Goal: Task Accomplishment & Management: Complete application form

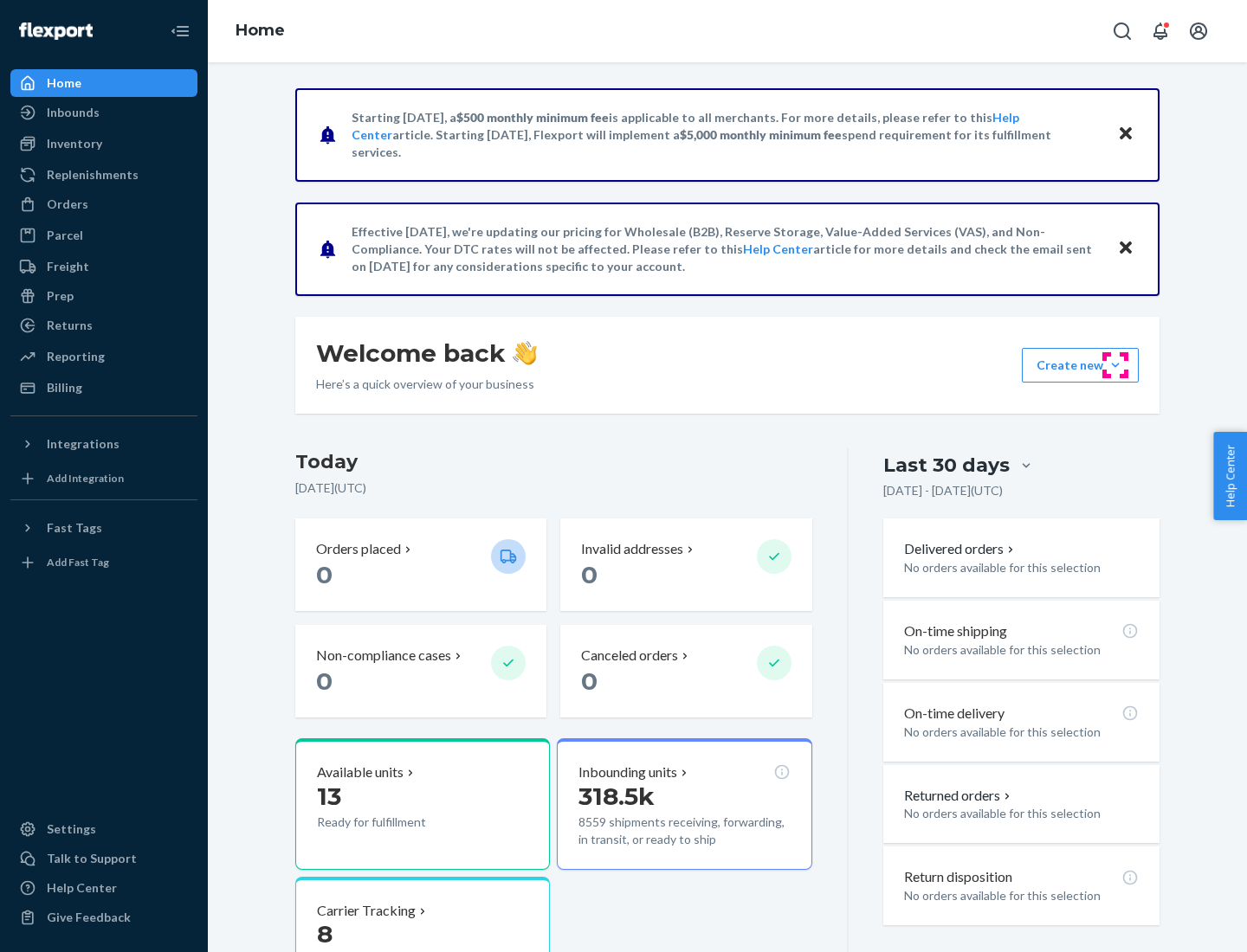
click at [1115, 365] on button "Create new Create new inbound Create new order Create new product" at bounding box center [1080, 365] width 117 height 35
click at [104, 113] on div "Inbounds" at bounding box center [104, 112] width 184 height 25
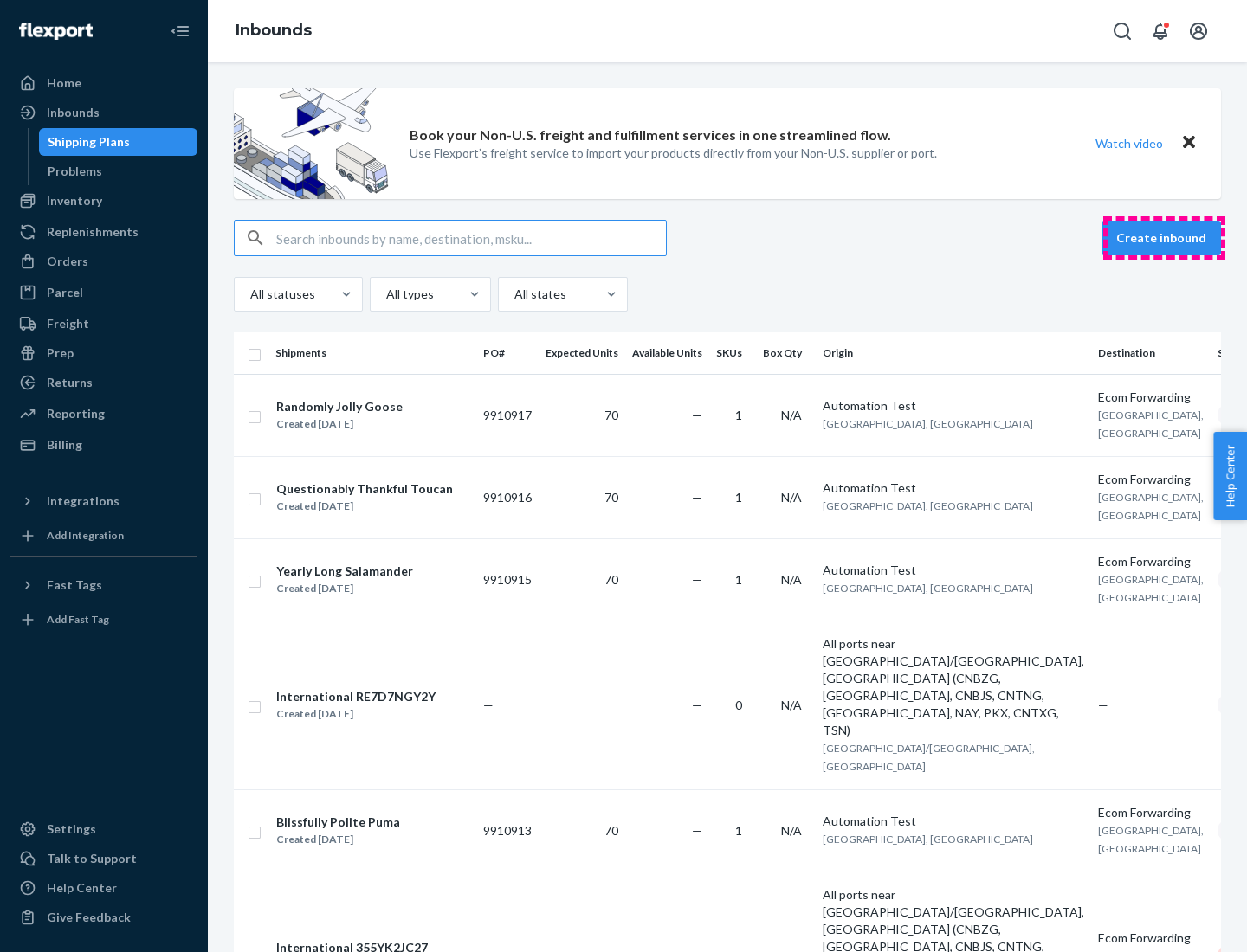
click at [1164, 238] on button "Create inbound" at bounding box center [1161, 238] width 119 height 35
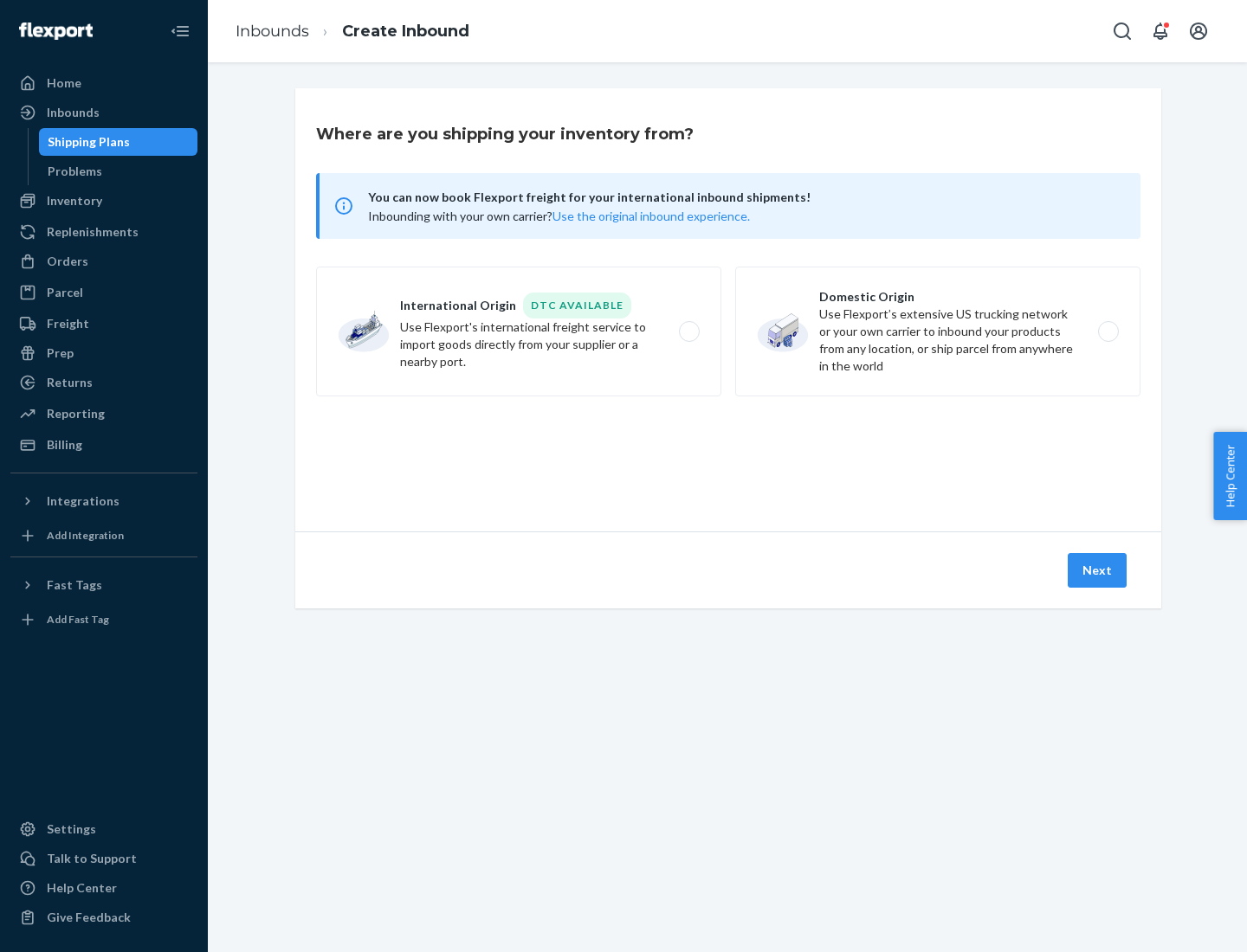
click at [938, 331] on label "Domestic Origin Use Flexport’s extensive US trucking network or your own carrie…" at bounding box center [938, 331] width 405 height 130
click at [1108, 331] on input "Domestic Origin Use Flexport’s extensive US trucking network or your own carrie…" at bounding box center [1113, 332] width 11 height 11
radio input "true"
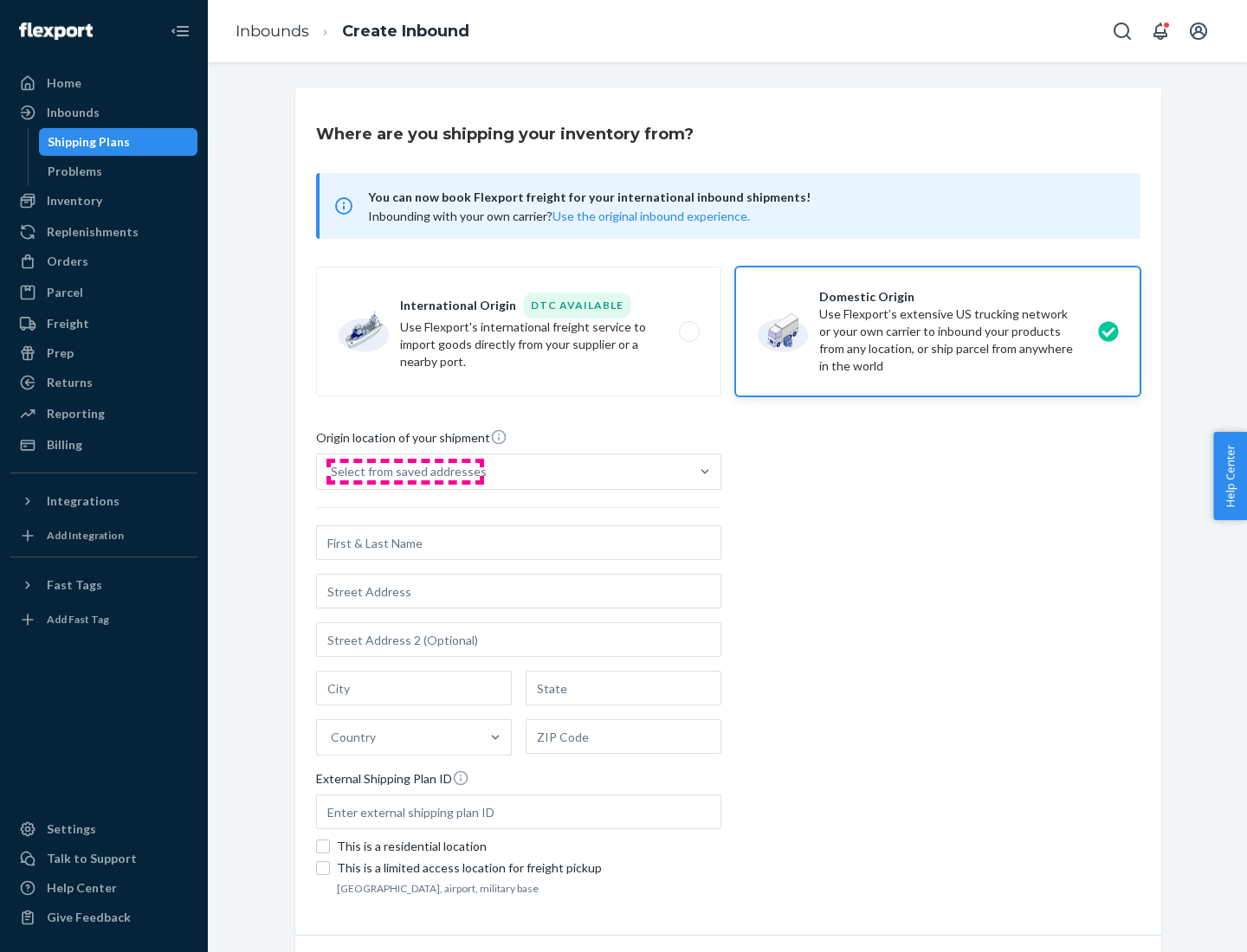
click at [404, 471] on div "Select from saved addresses" at bounding box center [408, 471] width 156 height 17
click at [332, 471] on input "Select from saved addresses" at bounding box center [331, 471] width 2 height 17
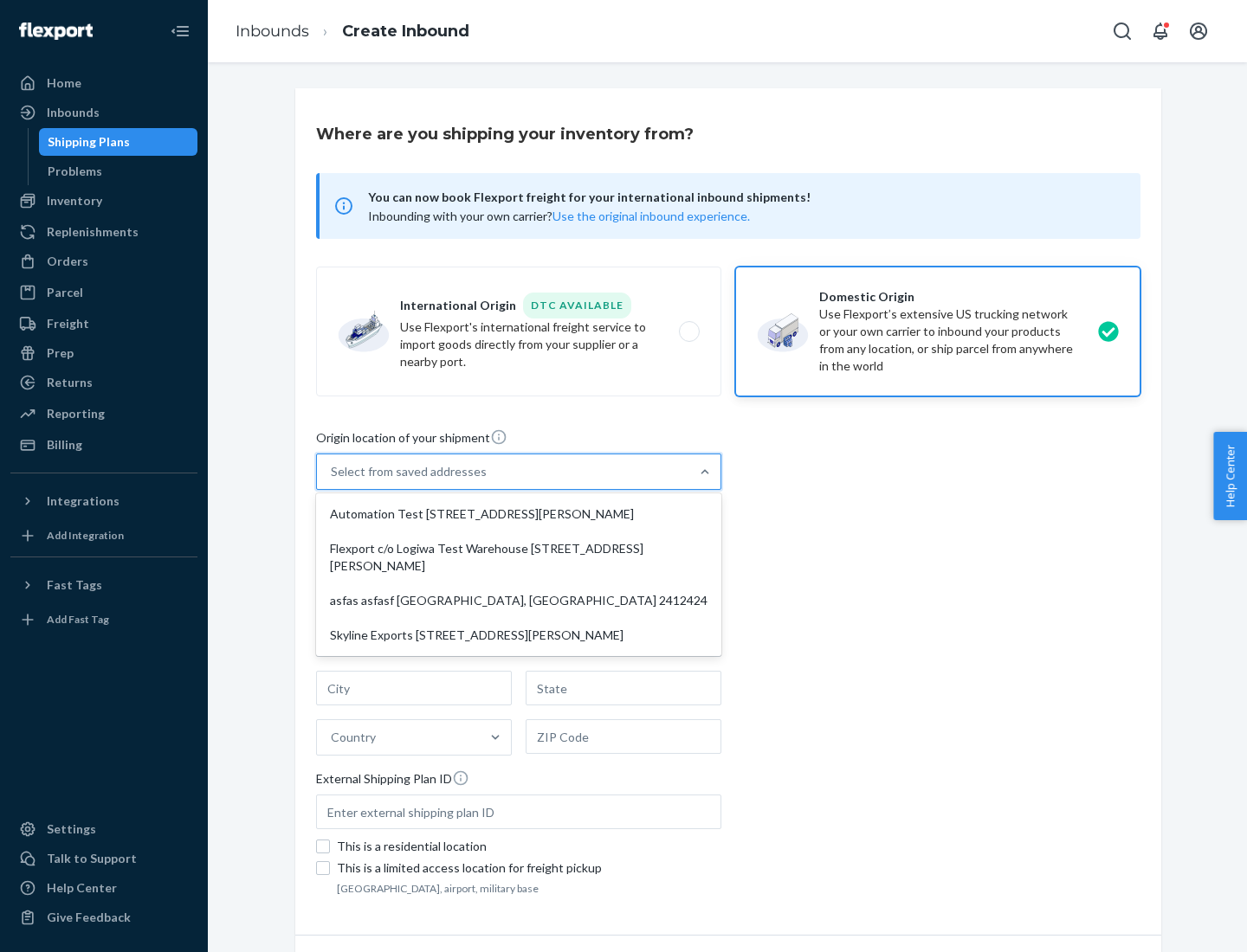
scroll to position [7, 0]
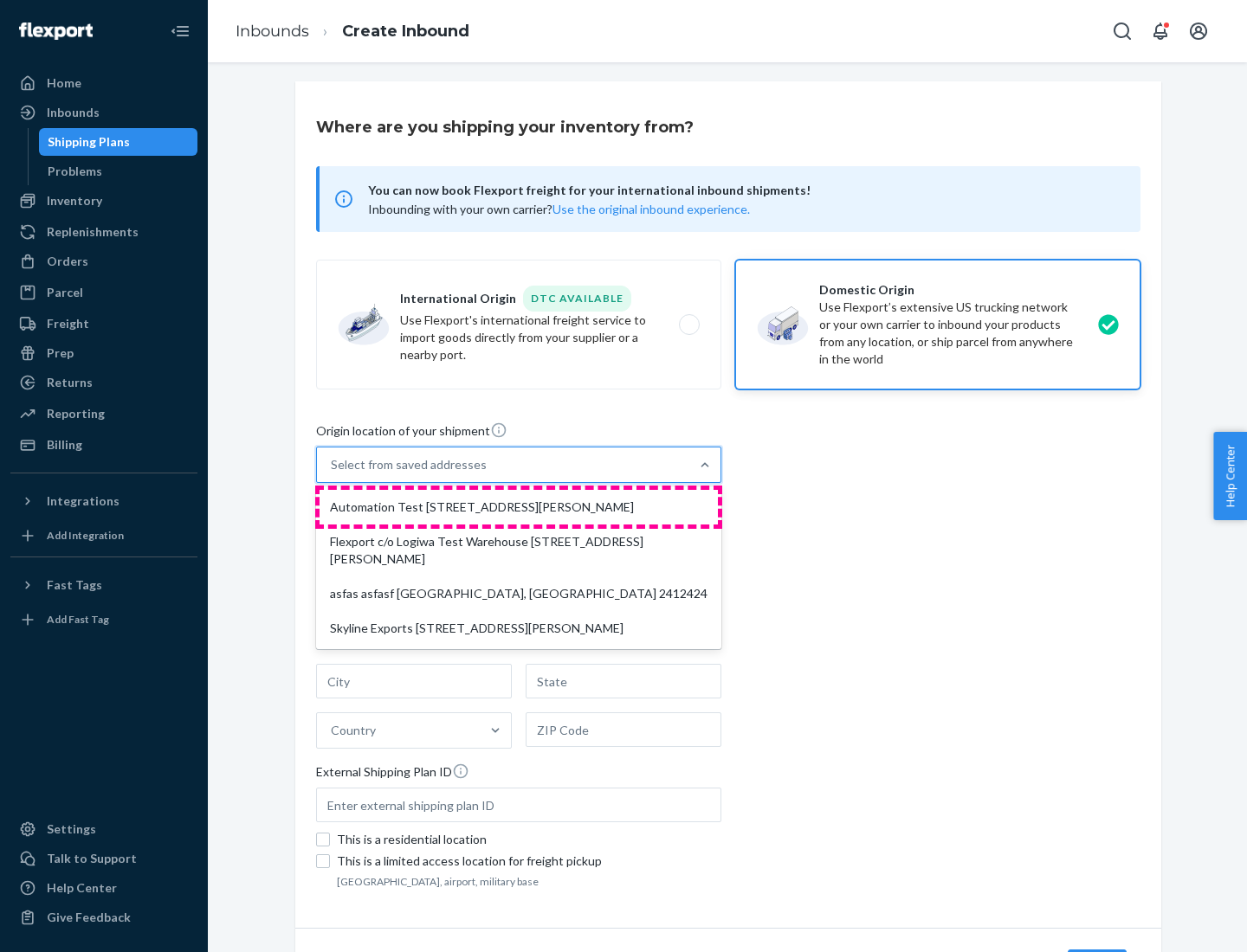
click at [519, 507] on div "Automation Test [STREET_ADDRESS][PERSON_NAME]" at bounding box center [519, 507] width 399 height 35
click at [332, 473] on input "option Automation Test [STREET_ADDRESS][PERSON_NAME] focused, 1 of 4. 4 results…" at bounding box center [331, 464] width 2 height 17
type input "Automation Test"
type input "9th Floor"
type input "[GEOGRAPHIC_DATA]"
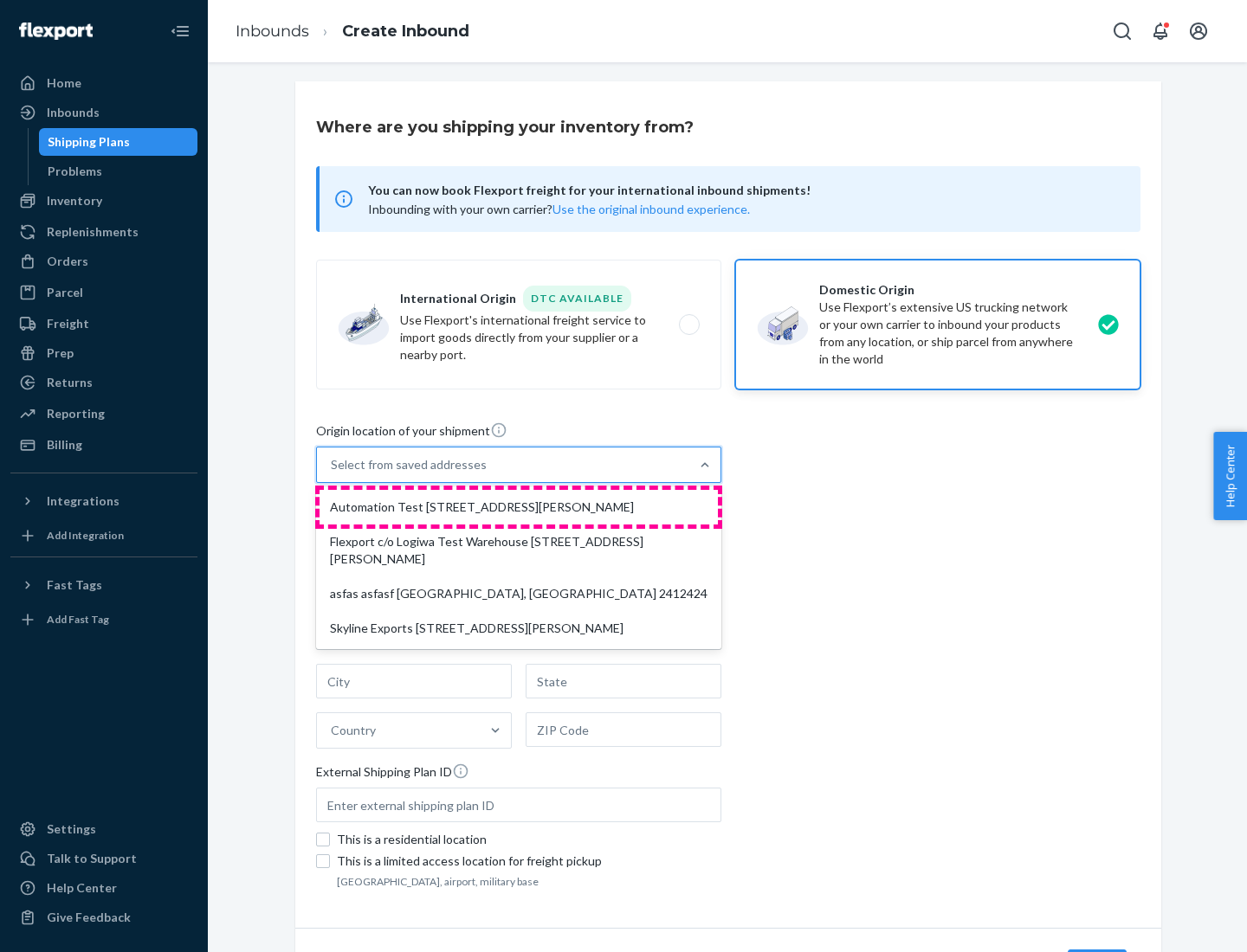
type input "CA"
type input "94104"
type input "[STREET_ADDRESS][PERSON_NAME]"
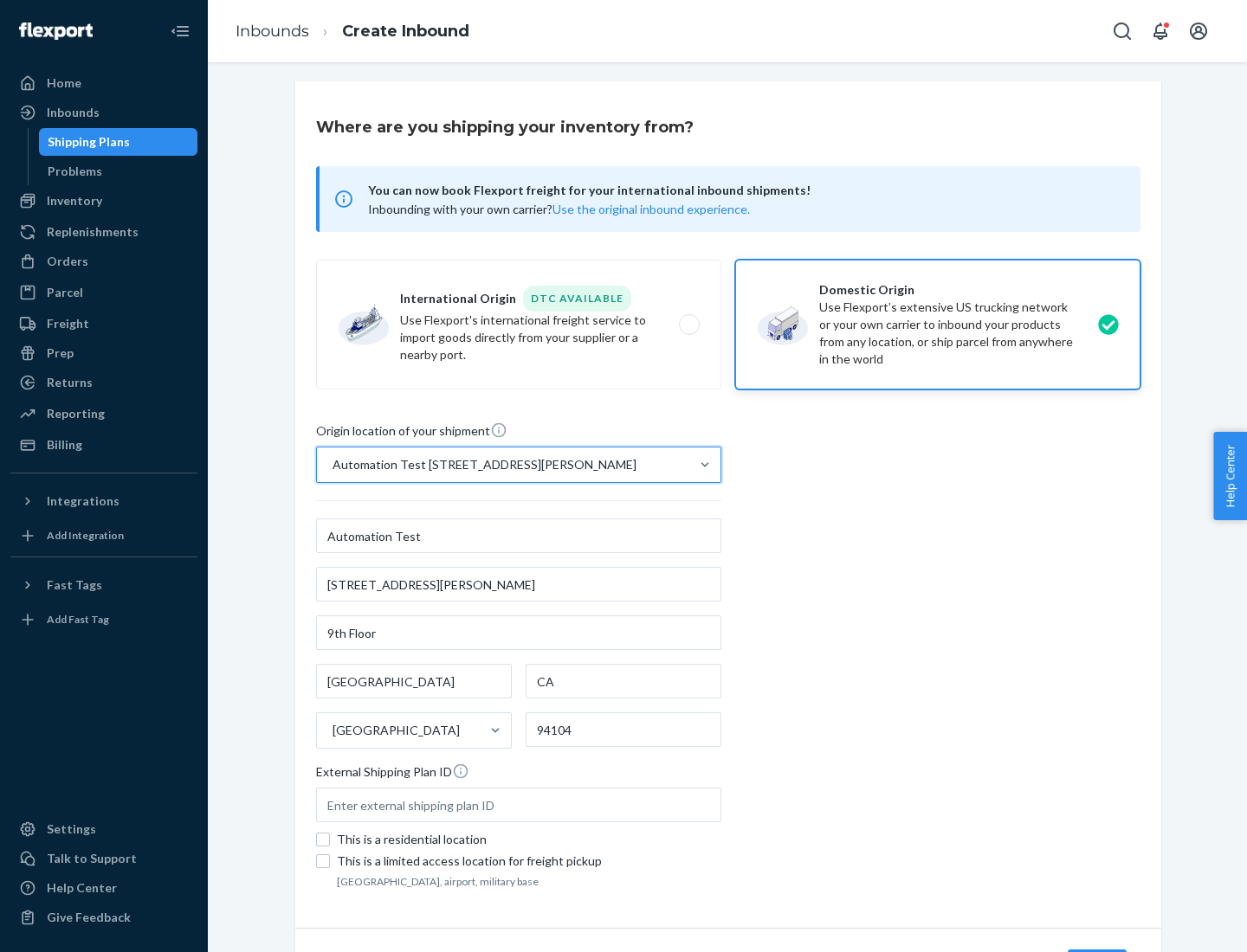
scroll to position [101, 0]
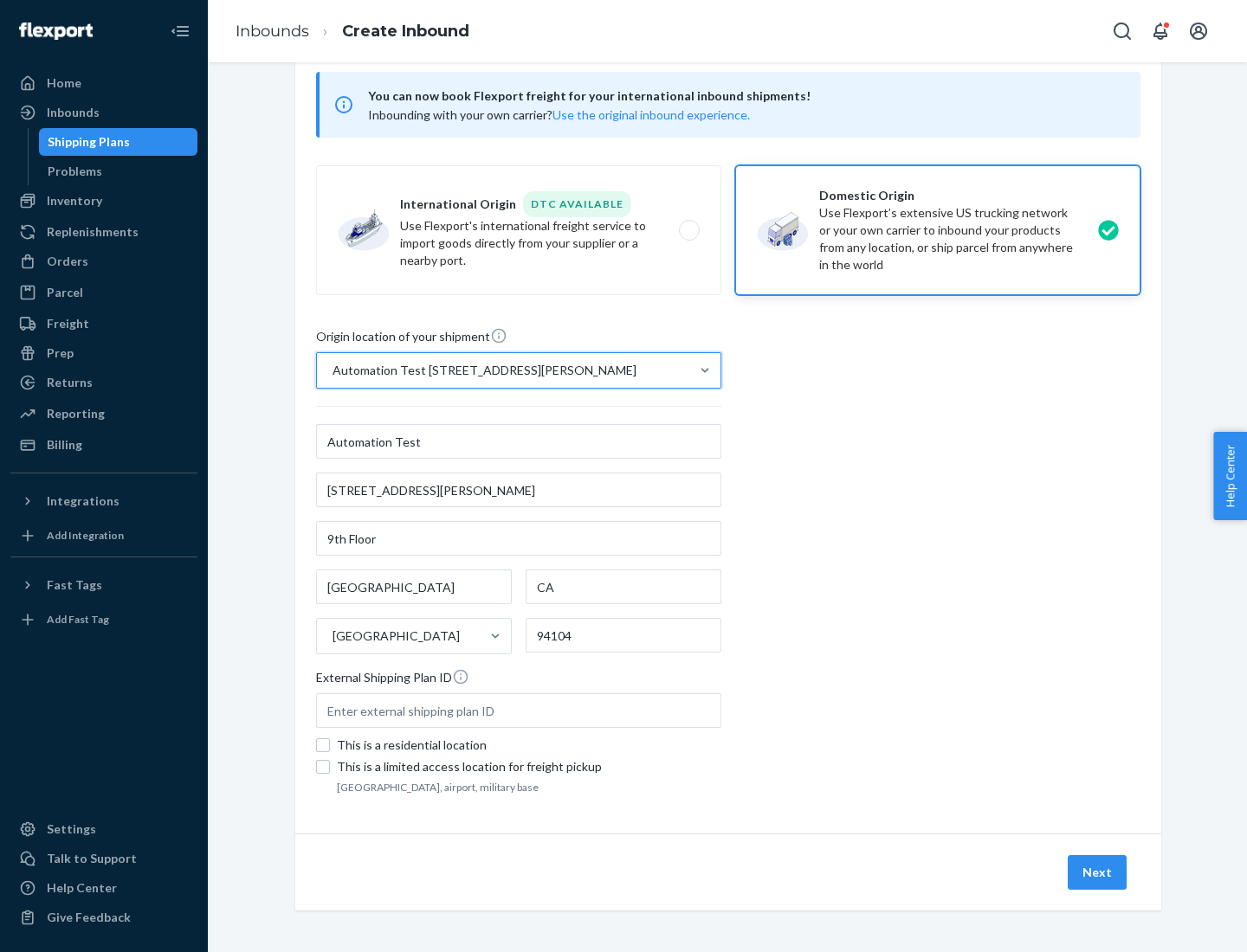
click at [1098, 873] on button "Next" at bounding box center [1097, 873] width 59 height 35
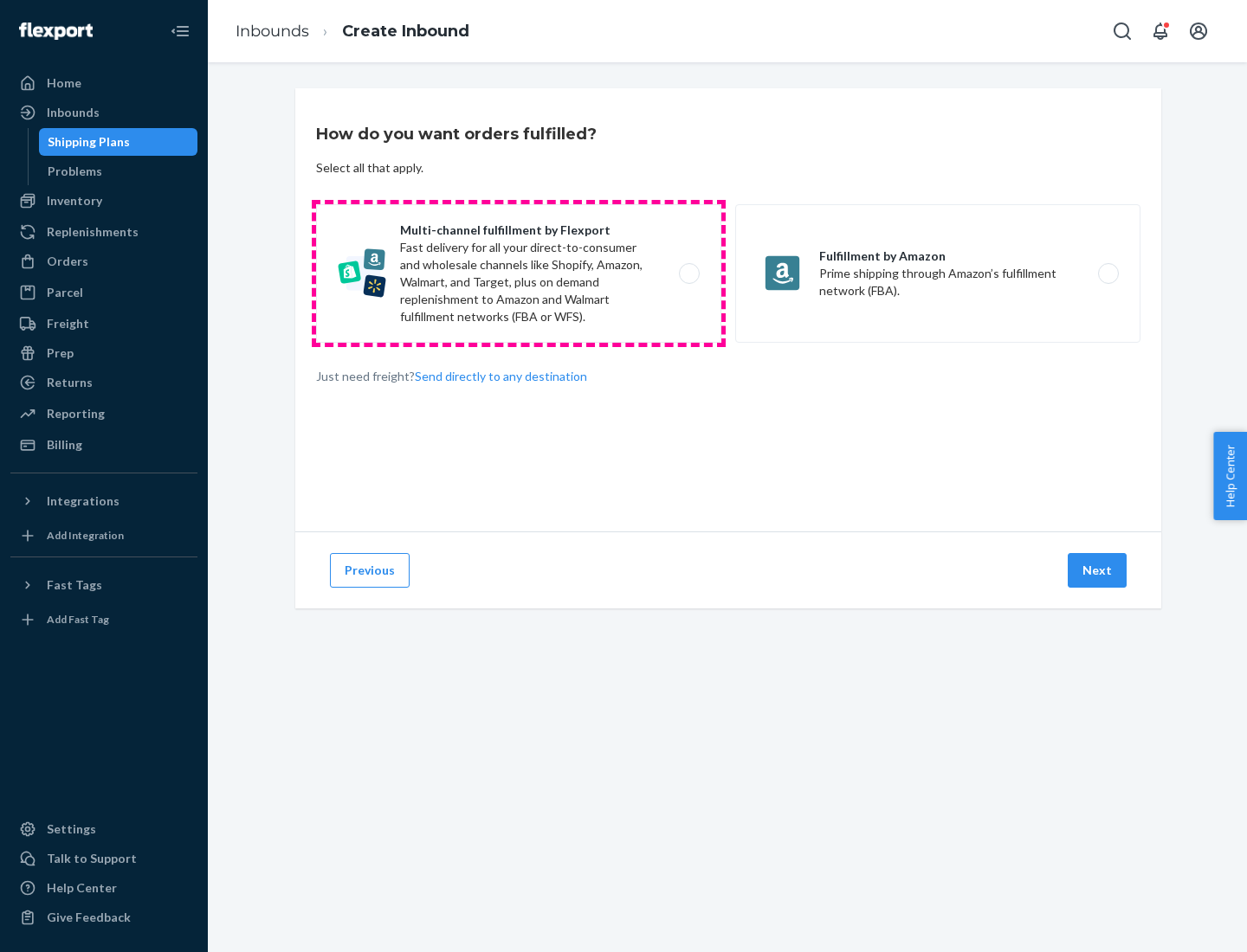
click at [519, 274] on label "Multi-channel fulfillment by Flexport Fast delivery for all your direct-to-cons…" at bounding box center [518, 274] width 405 height 138
click at [688, 274] on input "Multi-channel fulfillment by Flexport Fast delivery for all your direct-to-cons…" at bounding box center [694, 274] width 11 height 11
radio input "true"
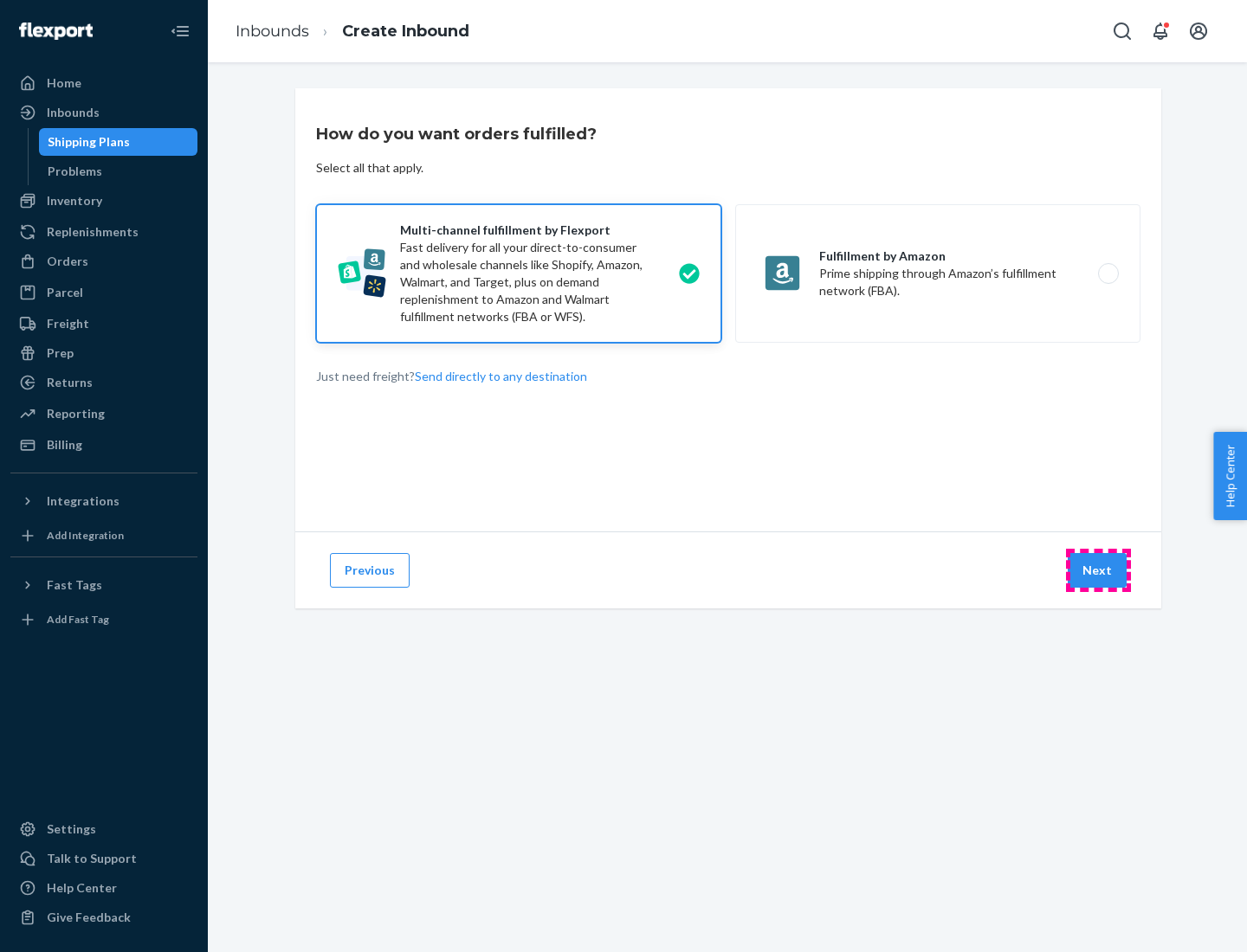
click at [1098, 571] on button "Next" at bounding box center [1097, 571] width 59 height 35
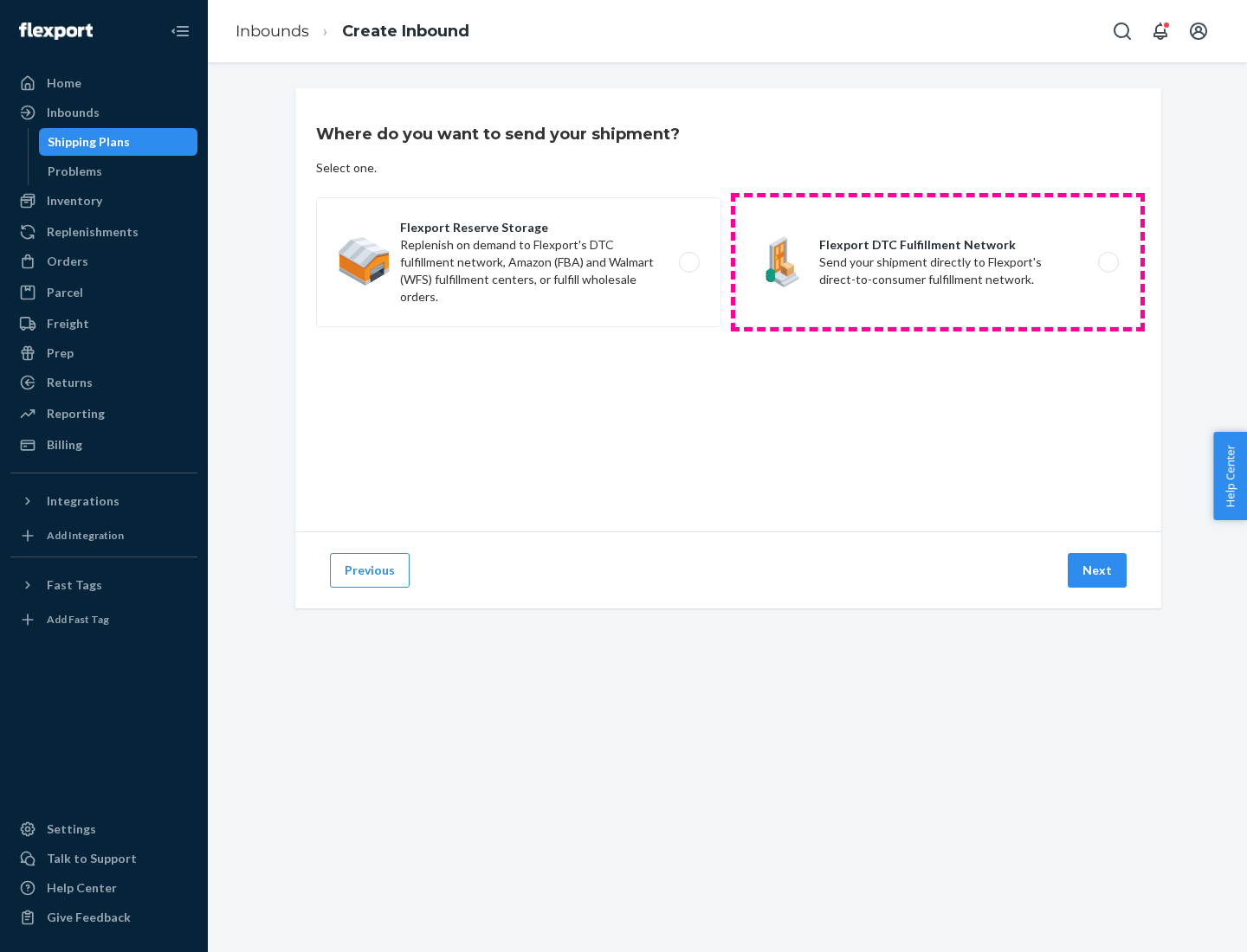
click at [938, 262] on label "Flexport DTC Fulfillment Network Send your shipment directly to Flexport's dire…" at bounding box center [938, 262] width 405 height 130
click at [1108, 262] on input "Flexport DTC Fulfillment Network Send your shipment directly to Flexport's dire…" at bounding box center [1113, 263] width 11 height 11
radio input "true"
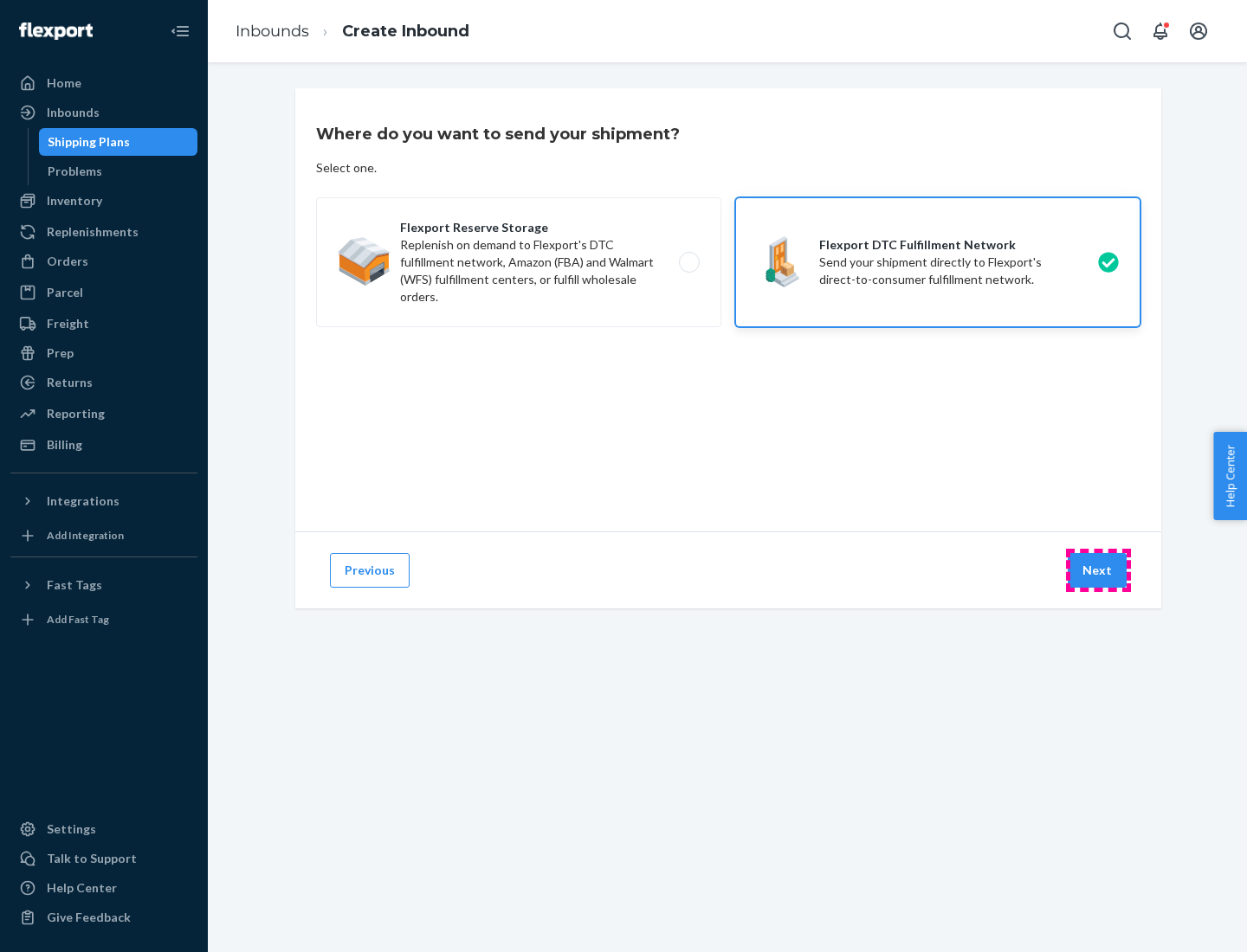
click at [1098, 571] on button "Next" at bounding box center [1097, 571] width 59 height 35
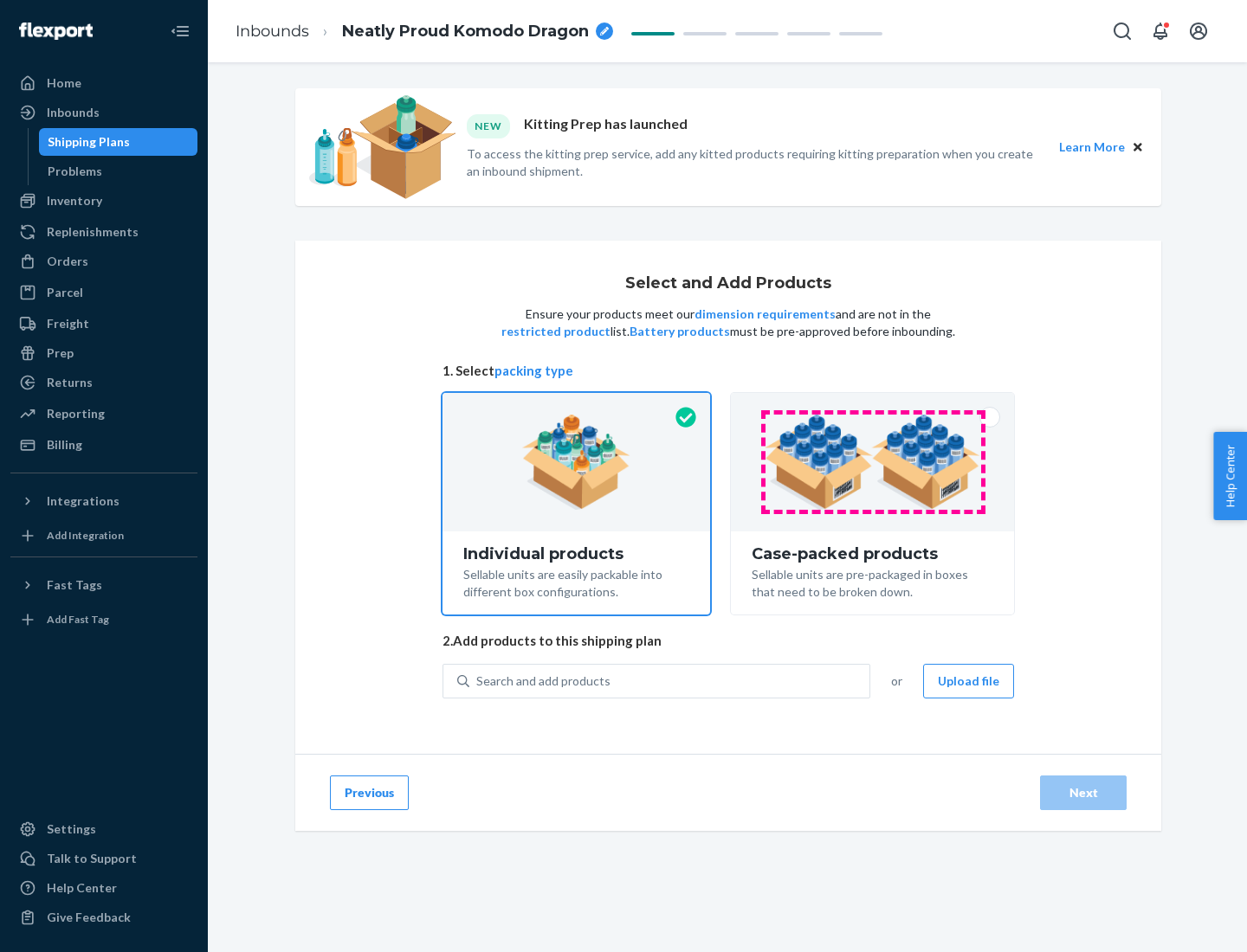
click at [873, 462] on img at bounding box center [872, 462] width 216 height 96
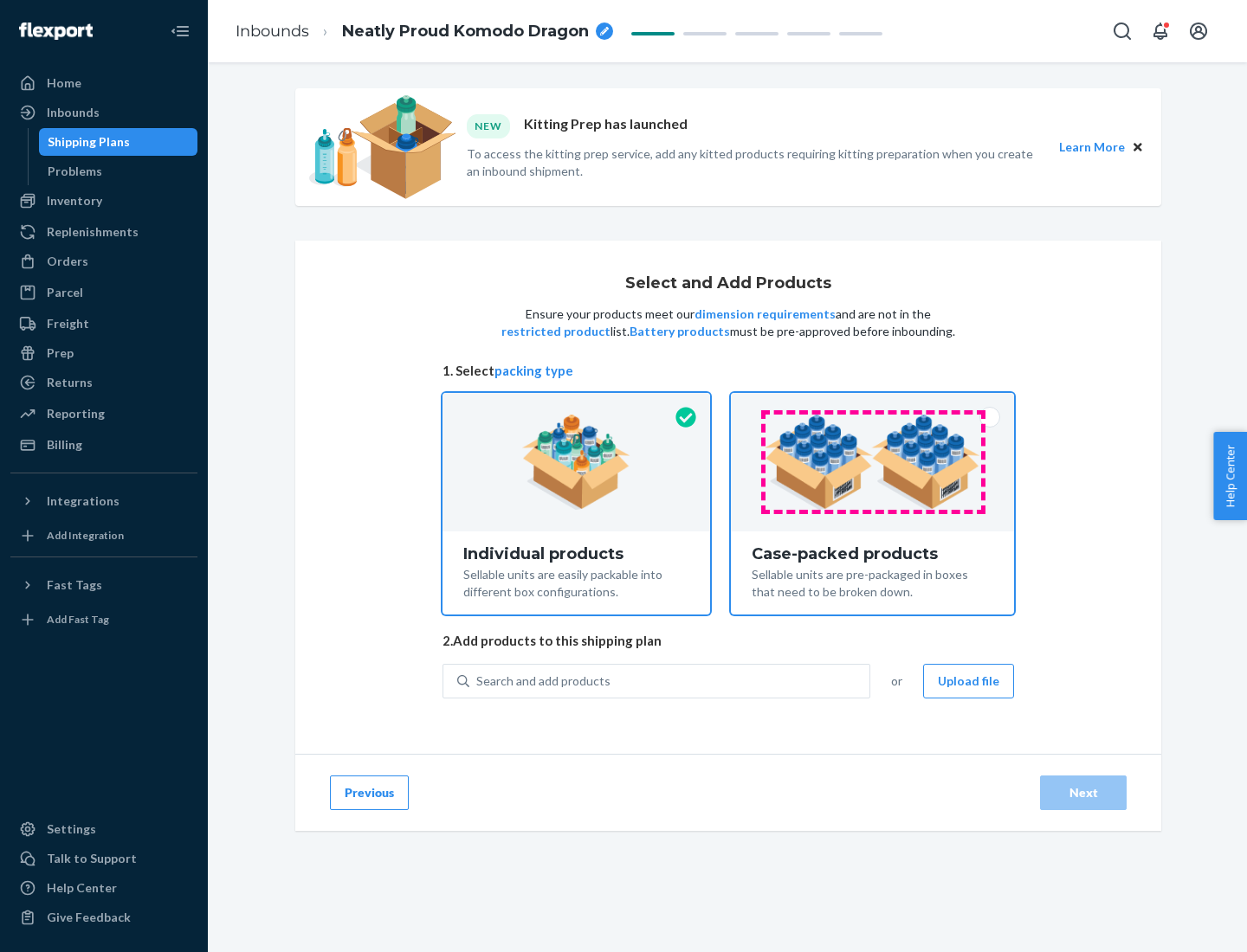
click at [873, 404] on input "Case-packed products Sellable units are pre-packaged in boxes that need to be b…" at bounding box center [872, 399] width 11 height 11
radio input "true"
radio input "false"
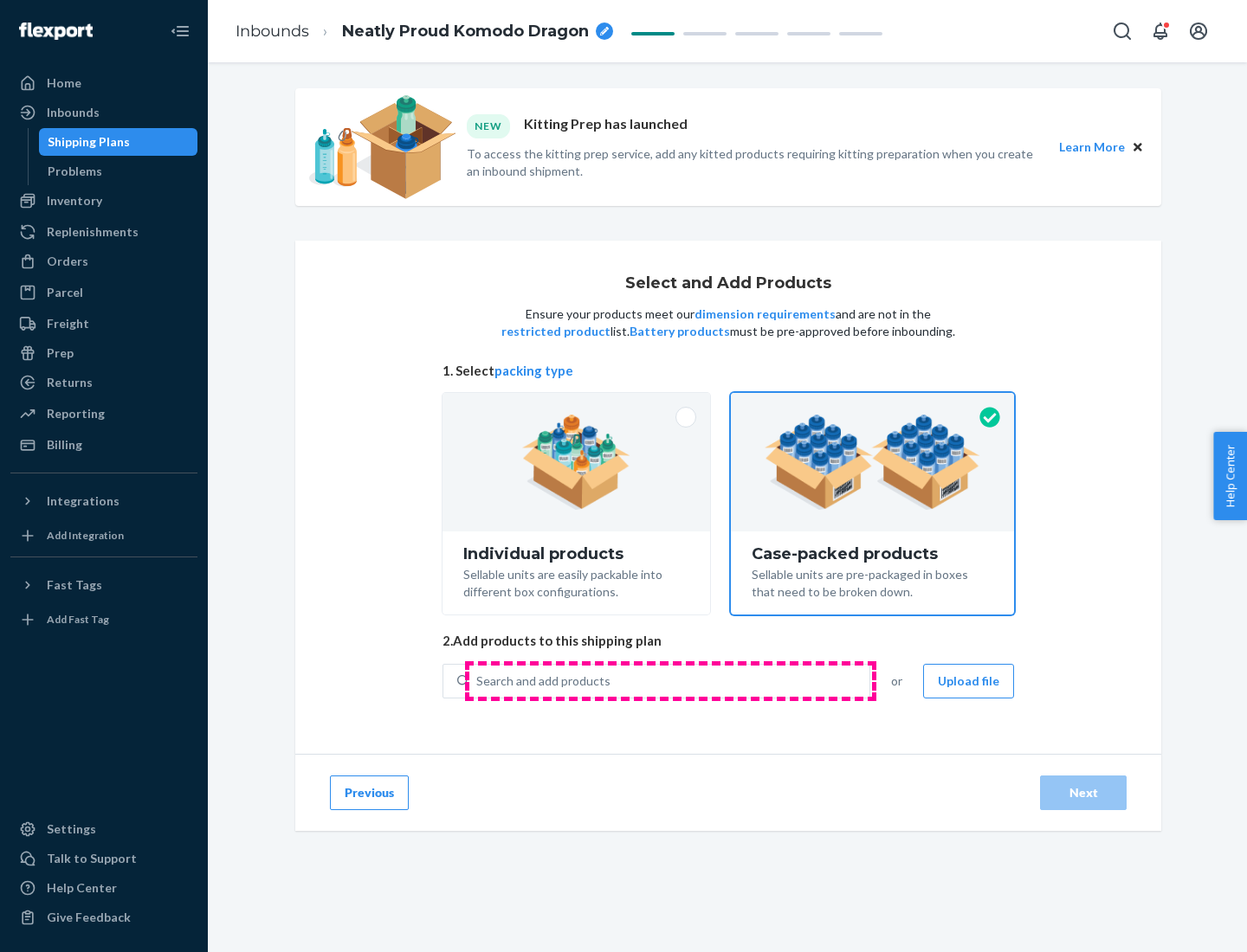
click at [670, 681] on div "Search and add products" at bounding box center [670, 682] width 400 height 31
click at [478, 681] on input "Search and add products" at bounding box center [477, 681] width 2 height 17
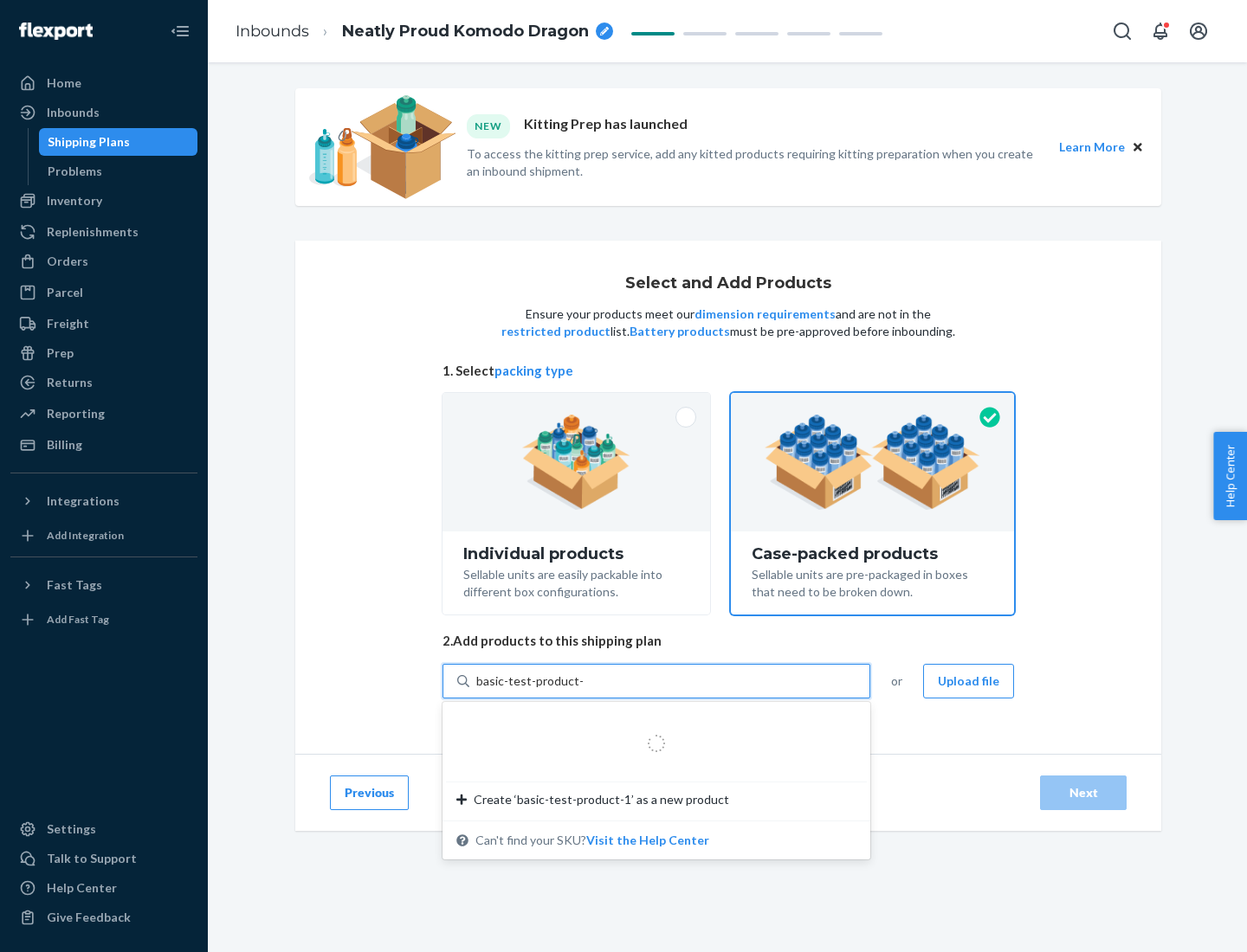
type input "basic-test-product-1"
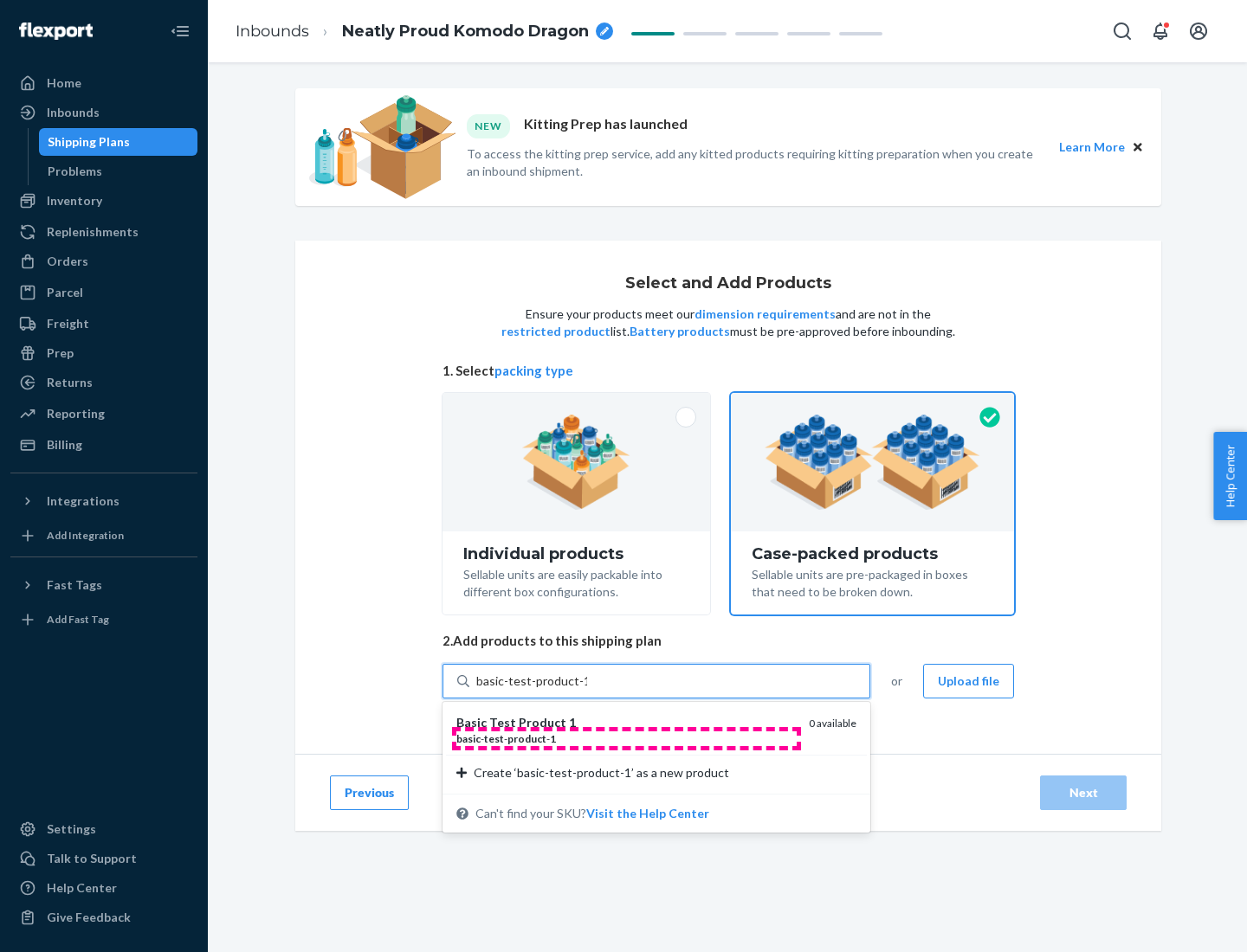
click at [626, 739] on div "basic - test - product - 1" at bounding box center [625, 739] width 339 height 15
click at [587, 690] on input "basic-test-product-1" at bounding box center [532, 681] width 111 height 17
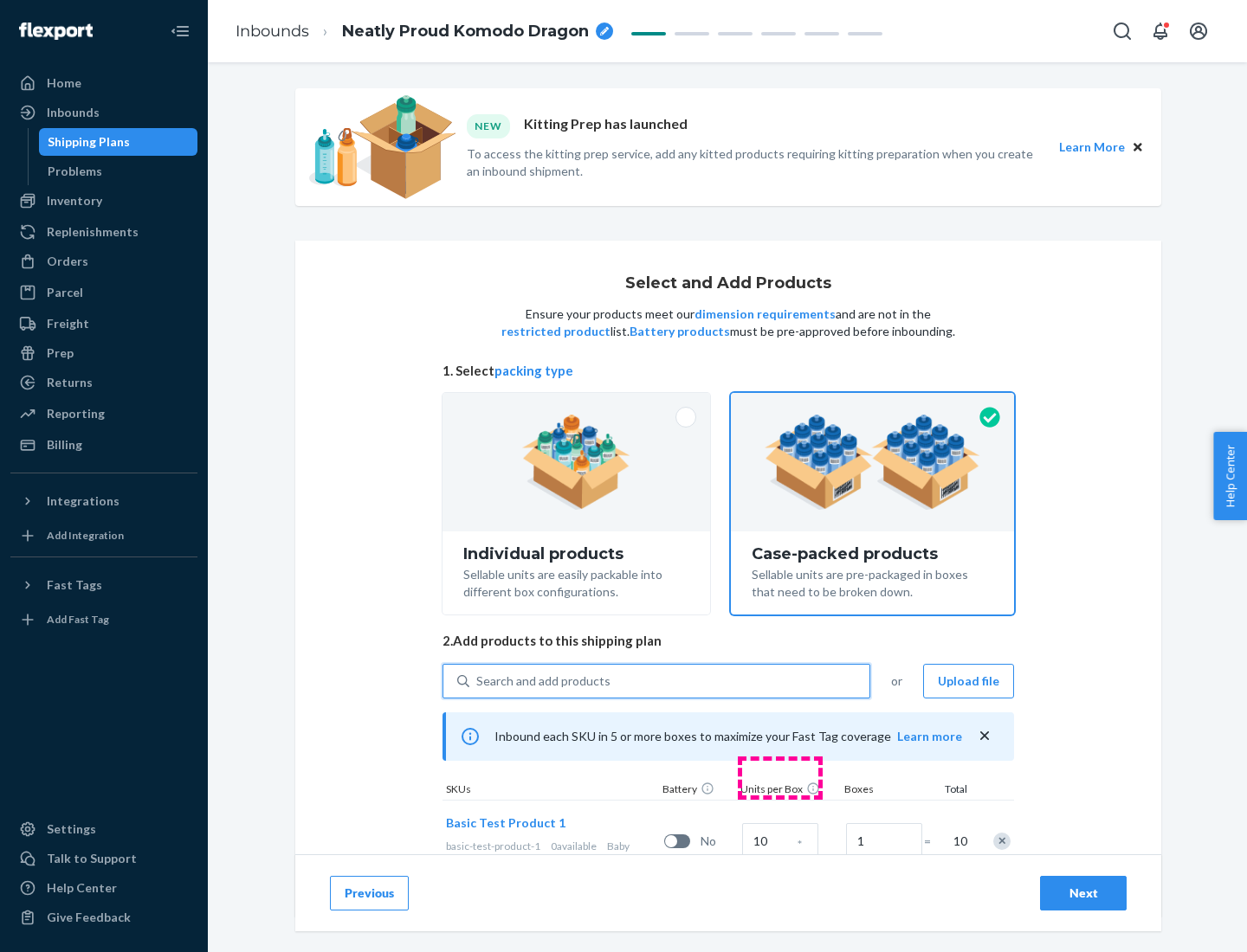
scroll to position [62, 0]
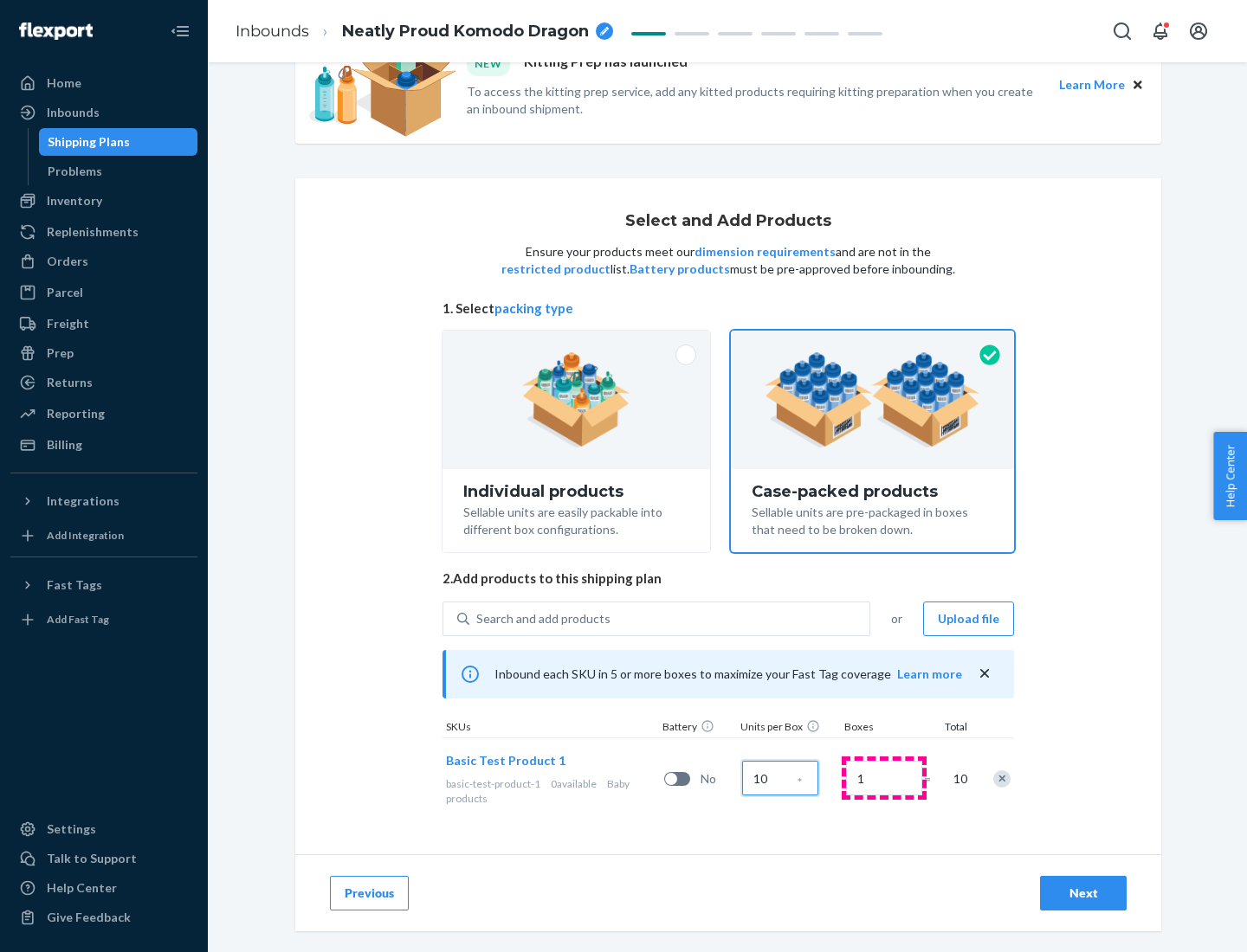
type input "10"
type input "7"
click at [1083, 894] on div "Next" at bounding box center [1083, 893] width 57 height 17
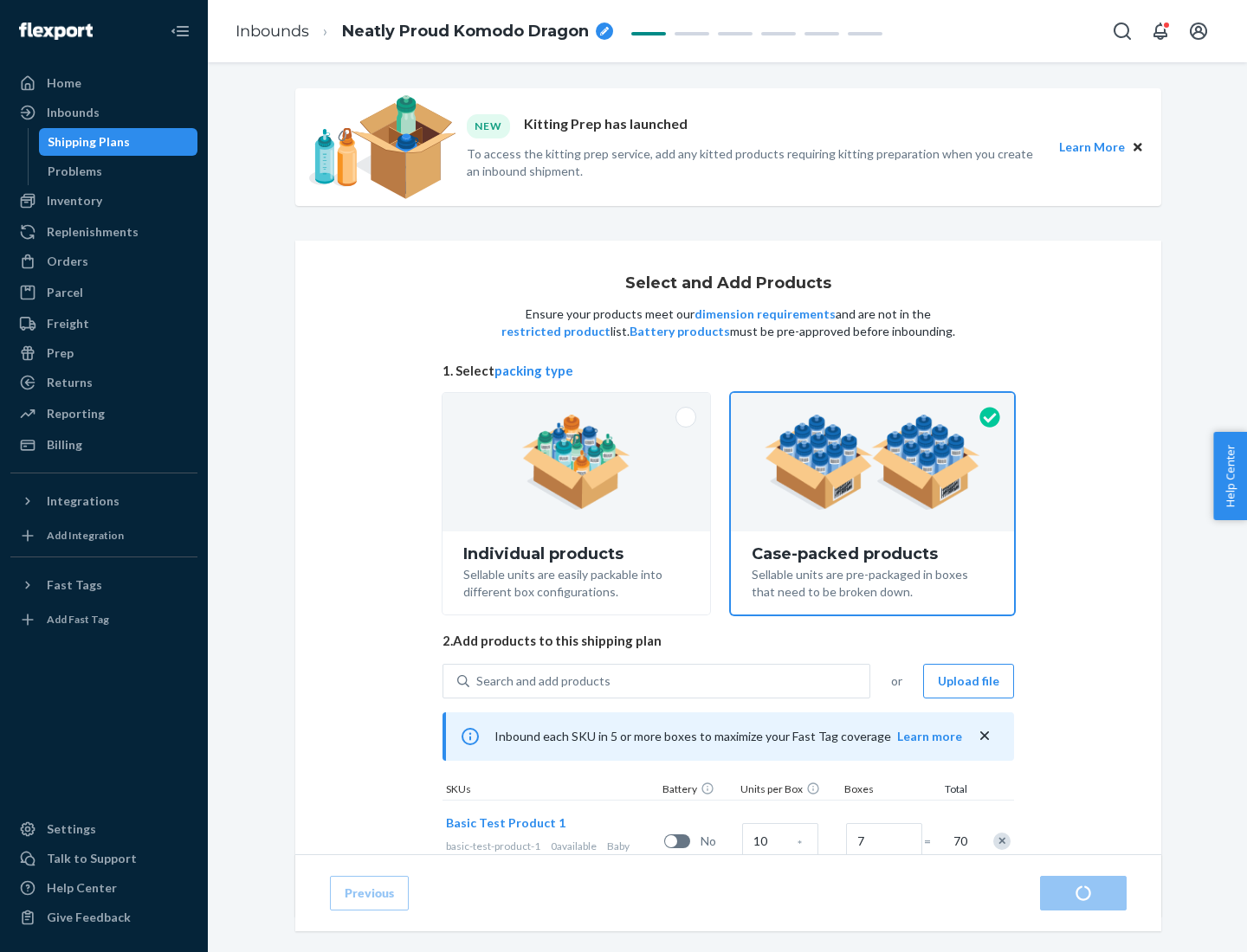
radio input "true"
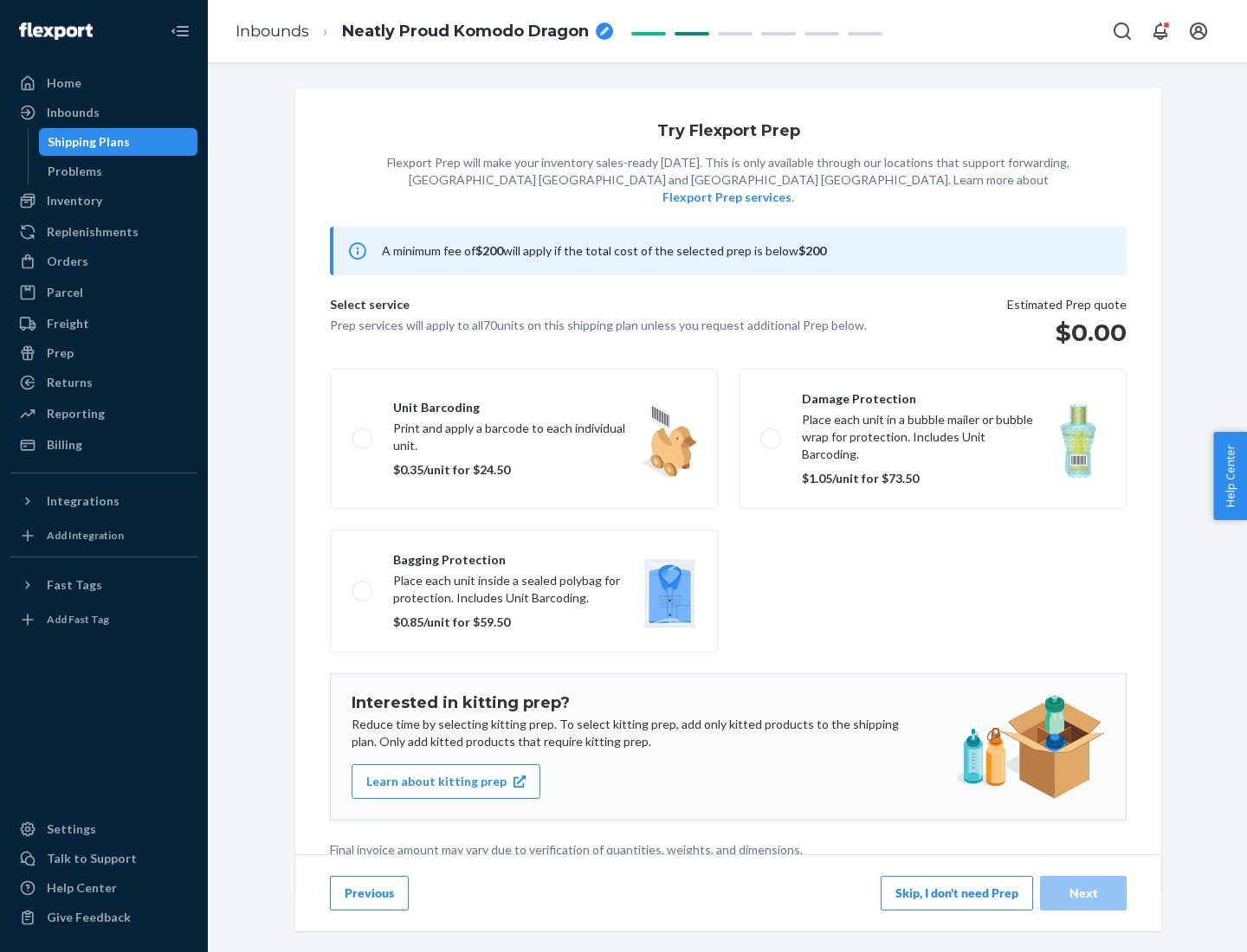
scroll to position [5, 0]
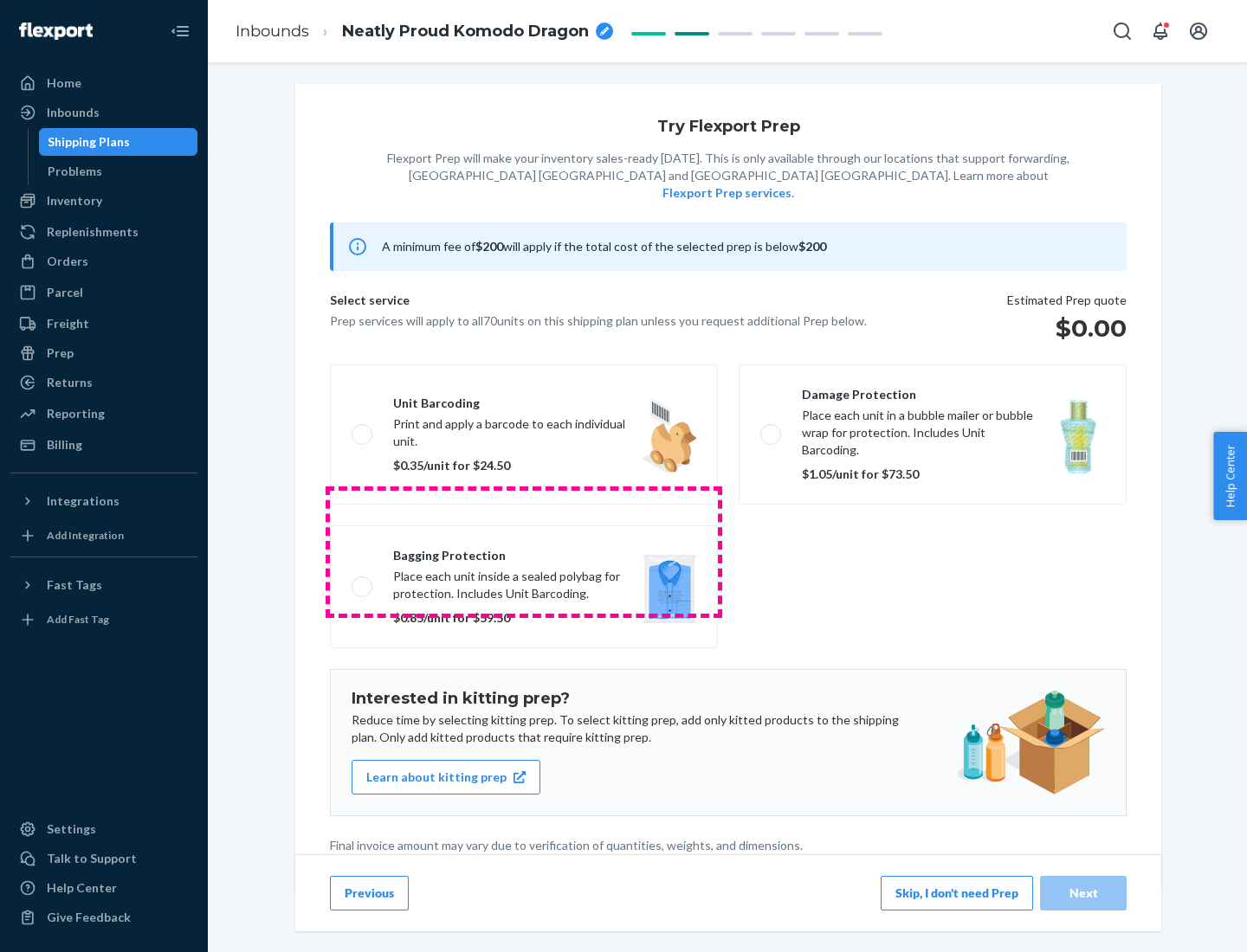
click at [524, 552] on label "Bagging protection Place each unit inside a sealed polybag for protection. Incl…" at bounding box center [523, 586] width 388 height 123
click at [363, 581] on input "Bagging protection Place each unit inside a sealed polybag for protection. Incl…" at bounding box center [357, 586] width 11 height 11
checkbox input "true"
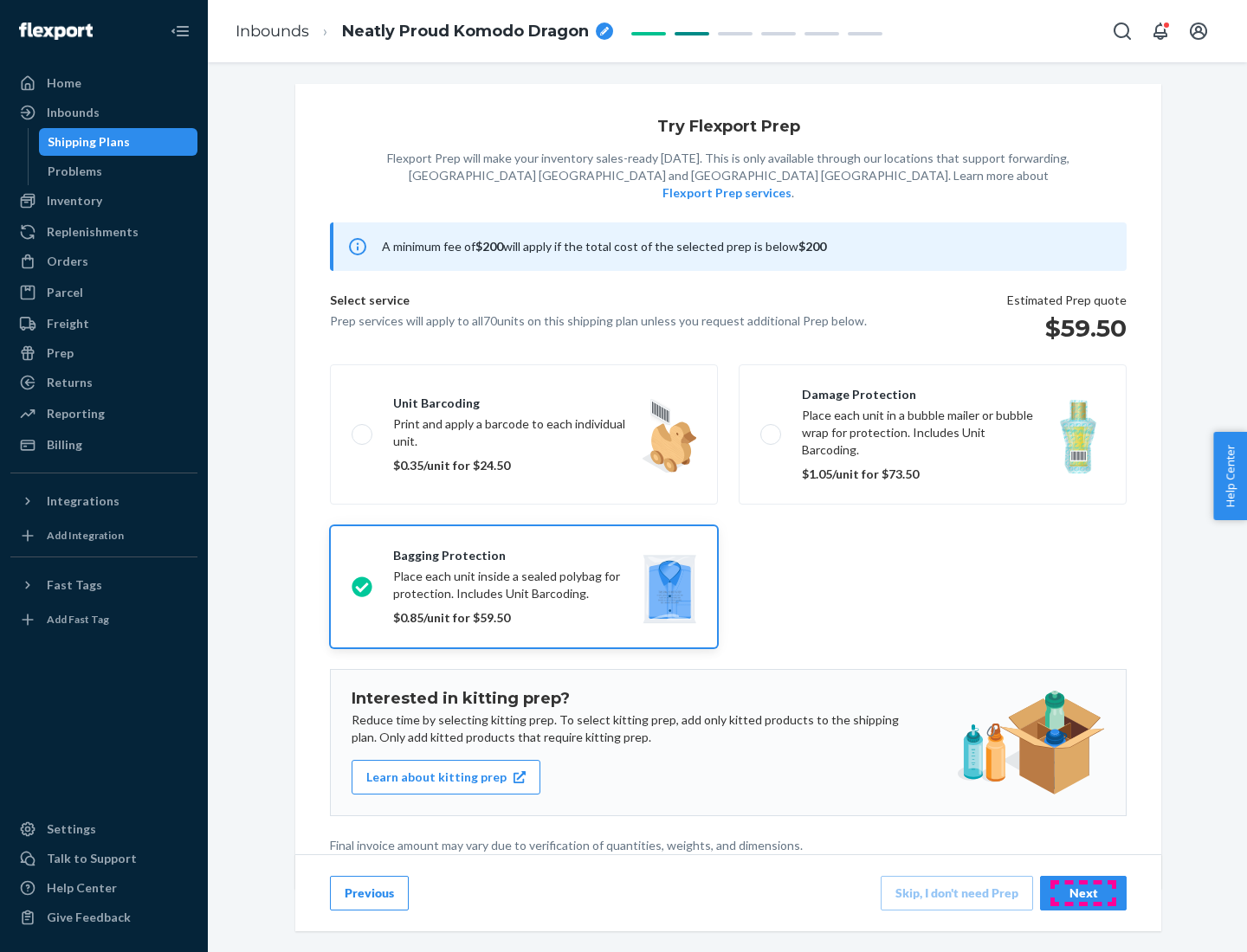
click at [1083, 893] on div "Next" at bounding box center [1083, 893] width 57 height 17
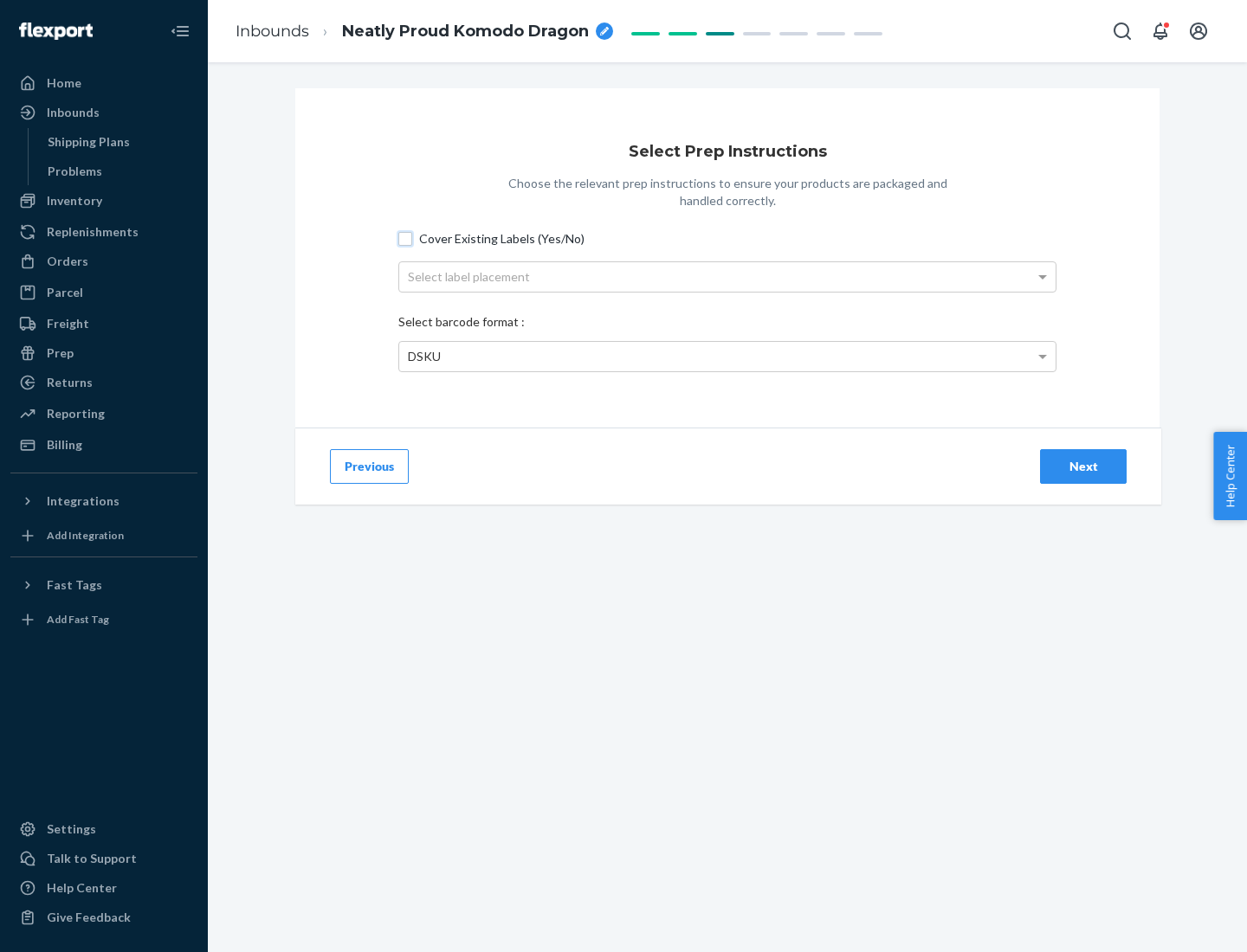
click at [405, 238] on input "Cover Existing Labels (Yes/No)" at bounding box center [405, 238] width 14 height 14
click at [727, 276] on div "Select label placement" at bounding box center [727, 277] width 656 height 29
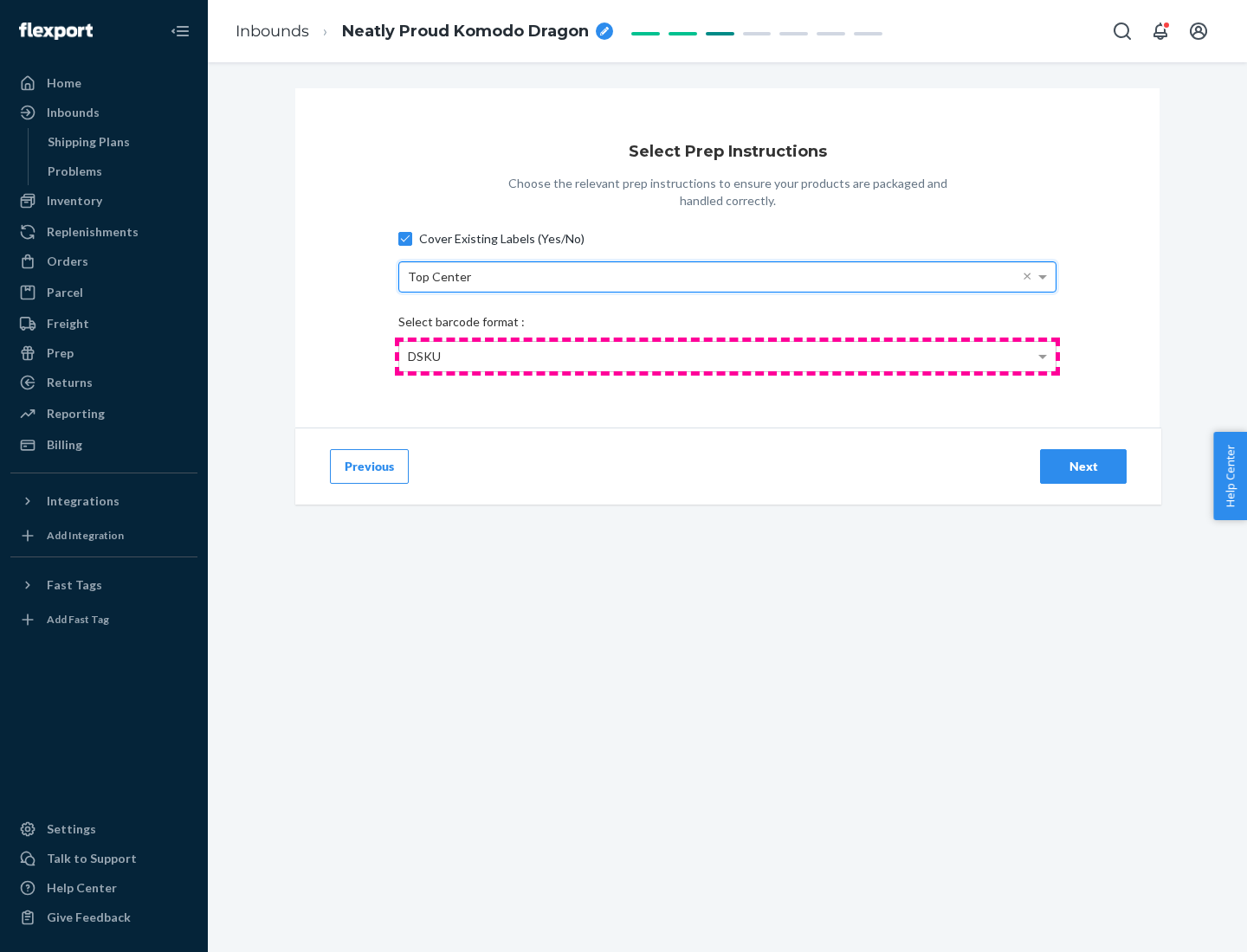
click at [727, 356] on div "DSKU" at bounding box center [727, 357] width 656 height 29
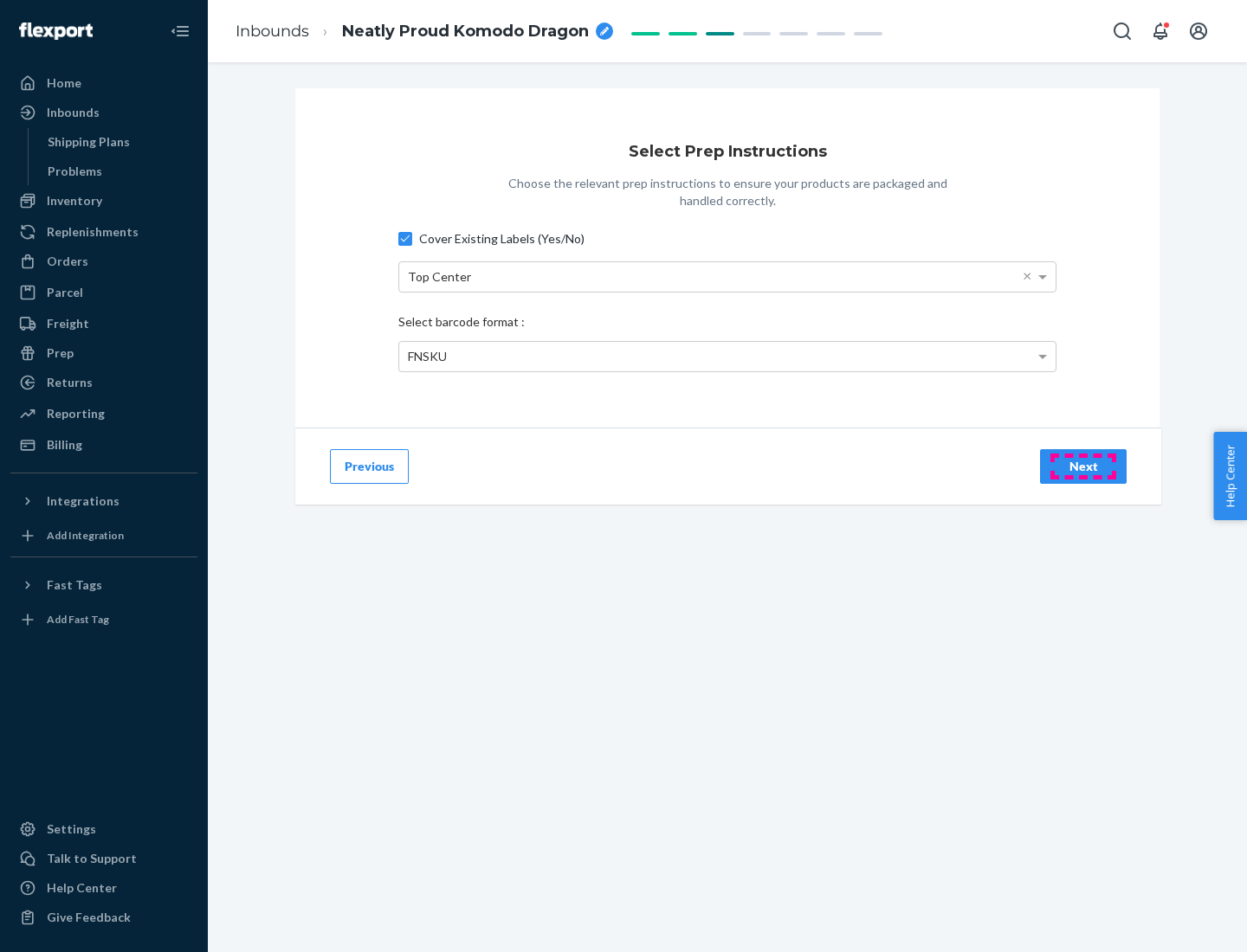
click at [1083, 466] on div "Next" at bounding box center [1083, 466] width 57 height 17
click at [405, 238] on input "Cover Existing Labels (Yes/No)" at bounding box center [405, 238] width 14 height 14
checkbox input "false"
